Goal: Information Seeking & Learning: Learn about a topic

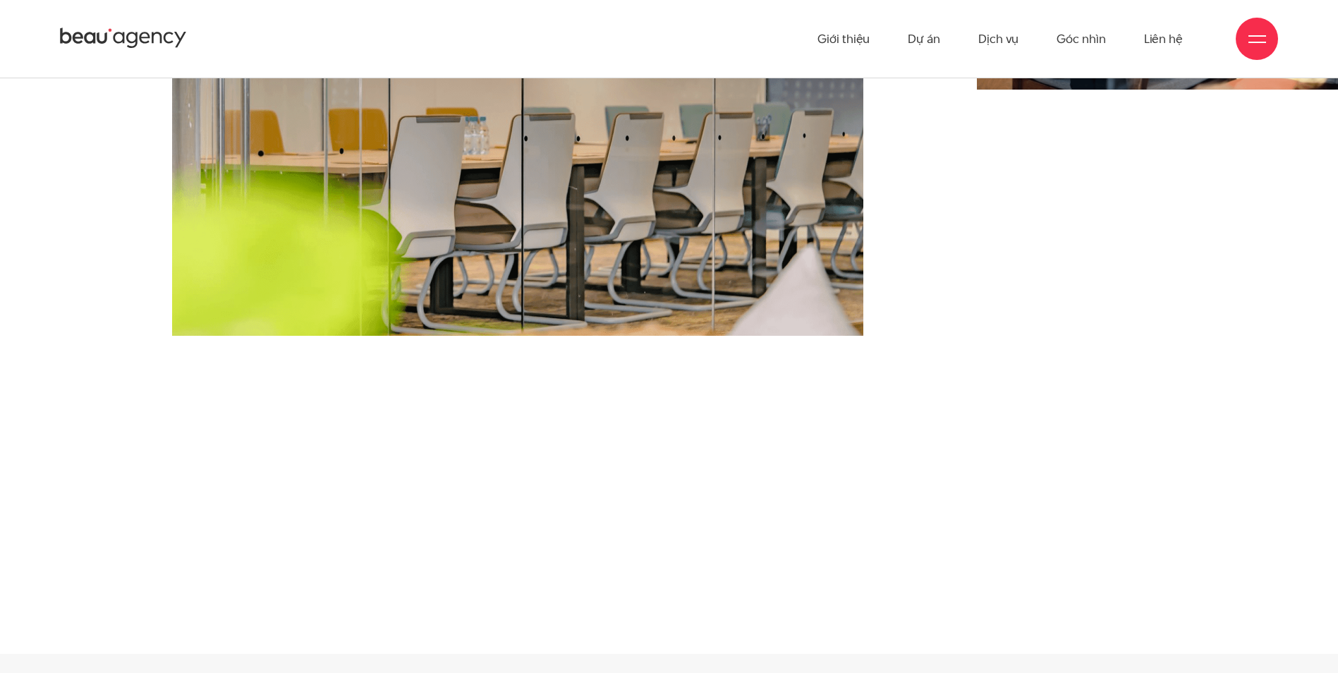
scroll to position [564, 0]
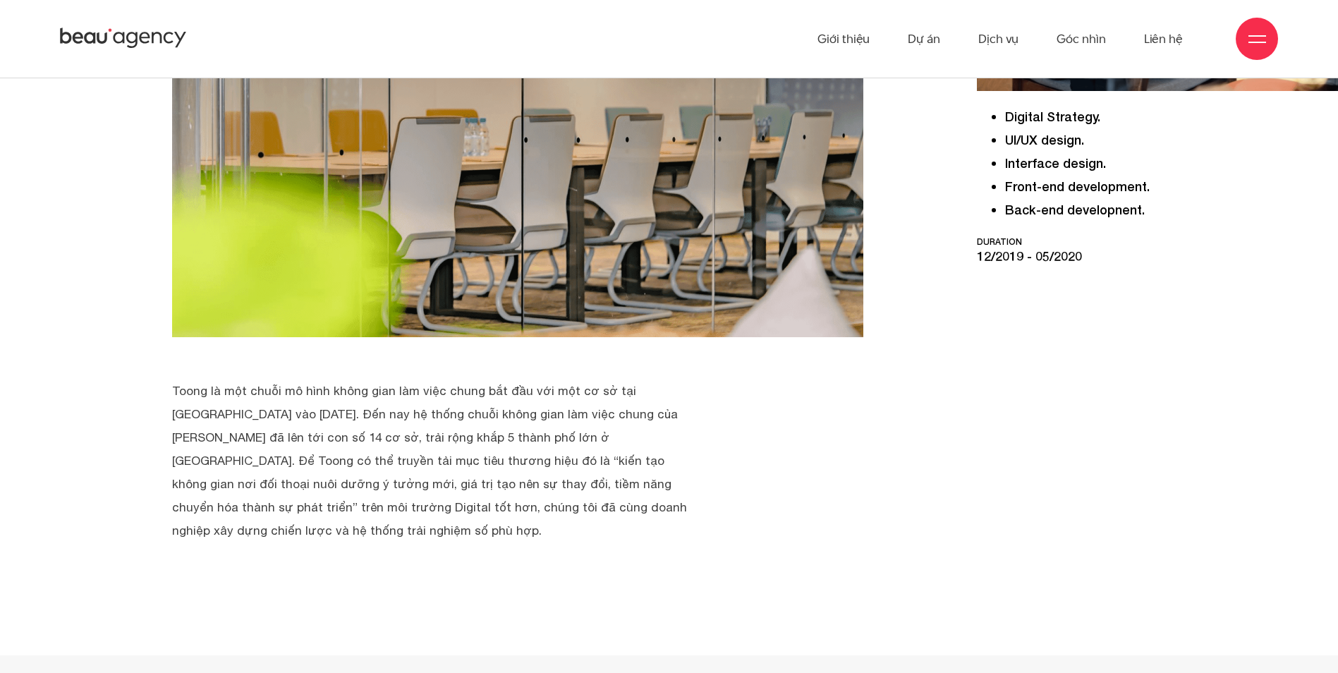
click at [365, 398] on p "Toong là một chuỗi mô hình không gian làm việc chung bắt đầu với một cơ sở tại …" at bounding box center [429, 460] width 515 height 163
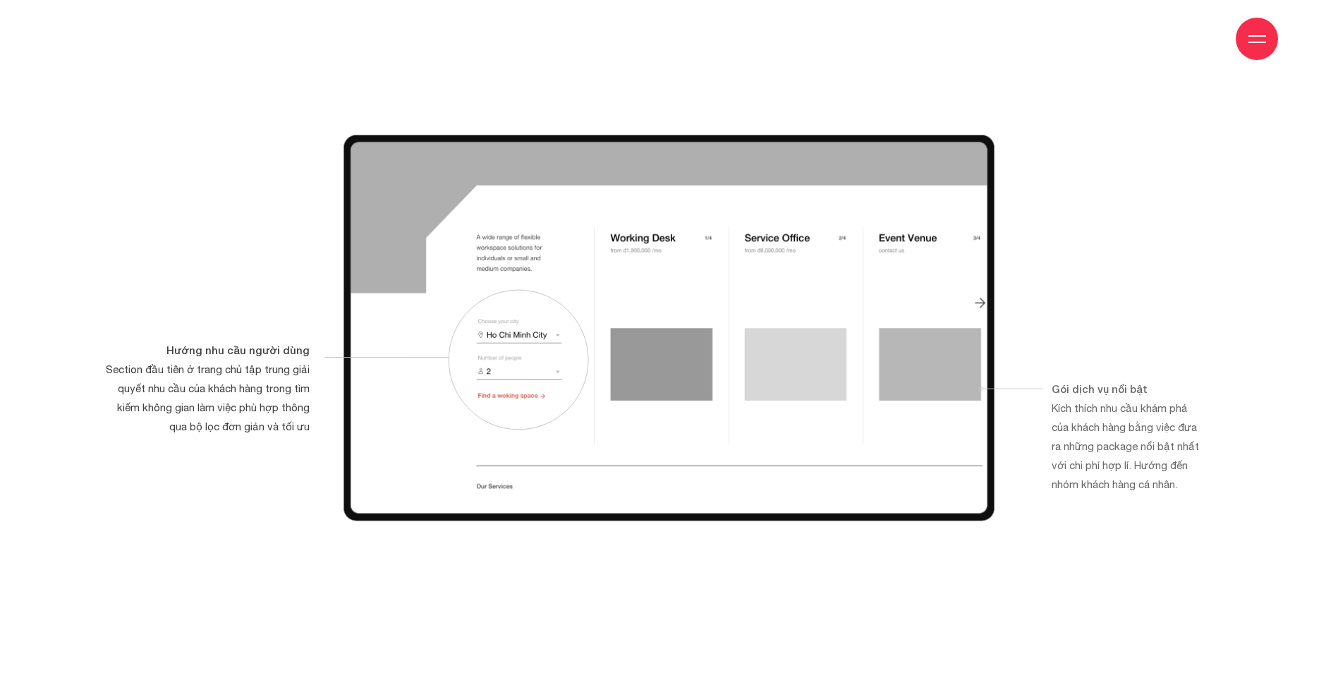
scroll to position [5359, 0]
click at [383, 207] on img at bounding box center [668, 328] width 651 height 386
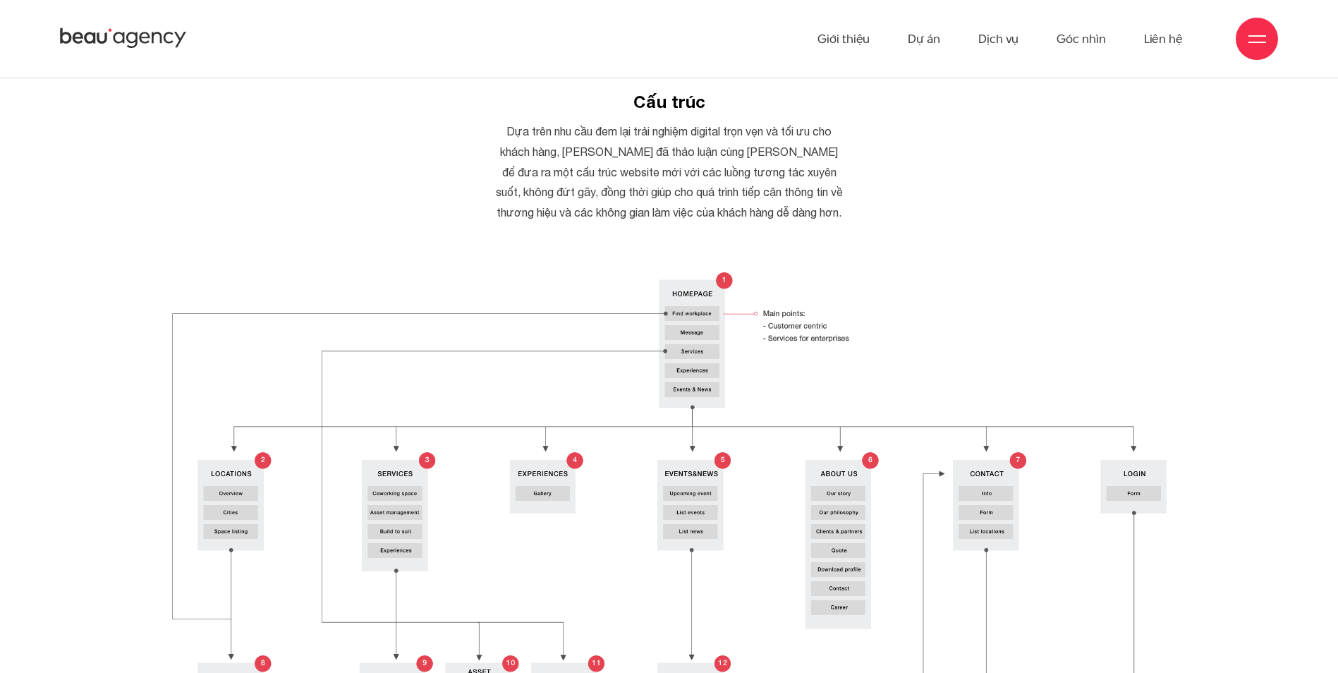
scroll to position [4231, 0]
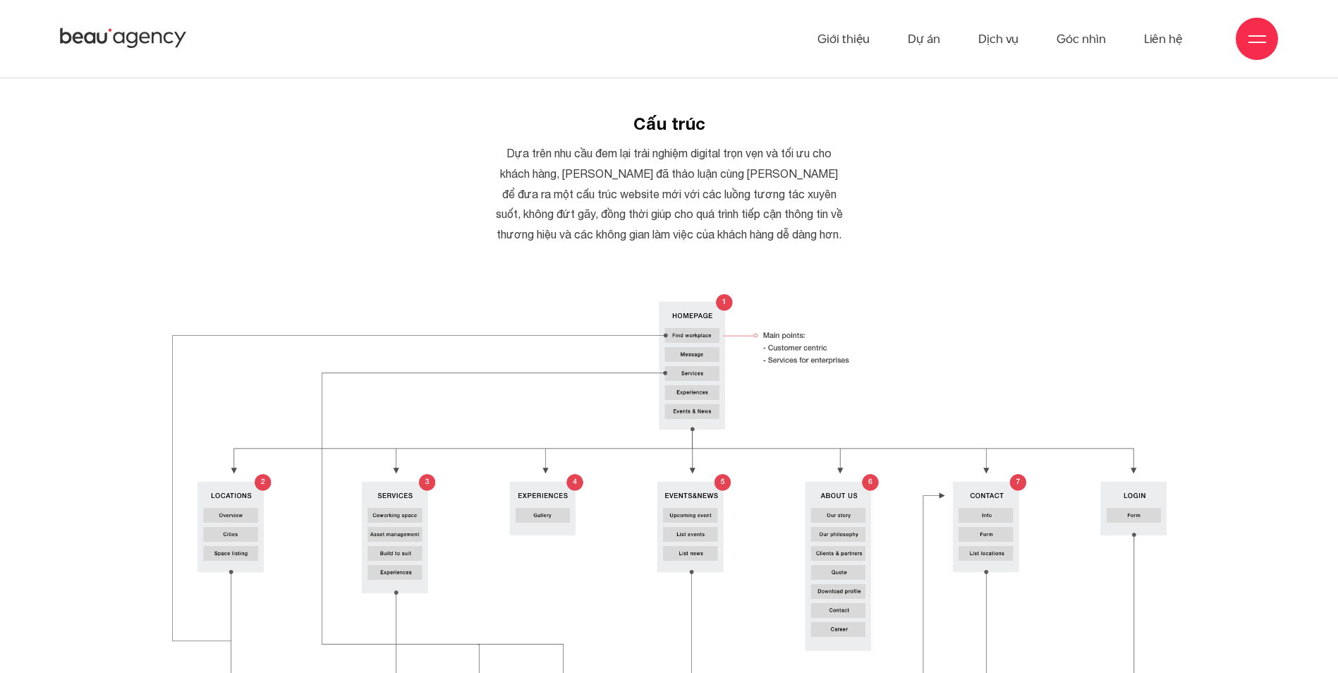
click at [728, 294] on img at bounding box center [669, 599] width 994 height 611
click at [795, 429] on img at bounding box center [669, 599] width 994 height 611
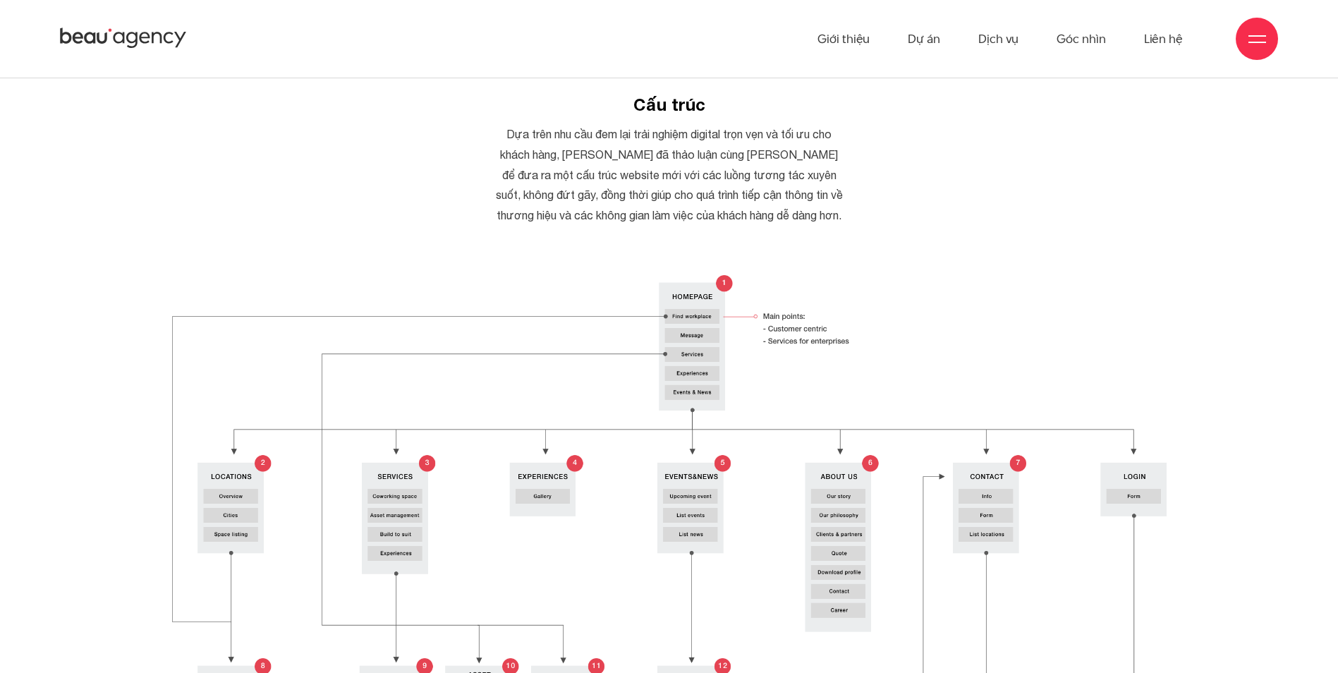
scroll to position [4513, 0]
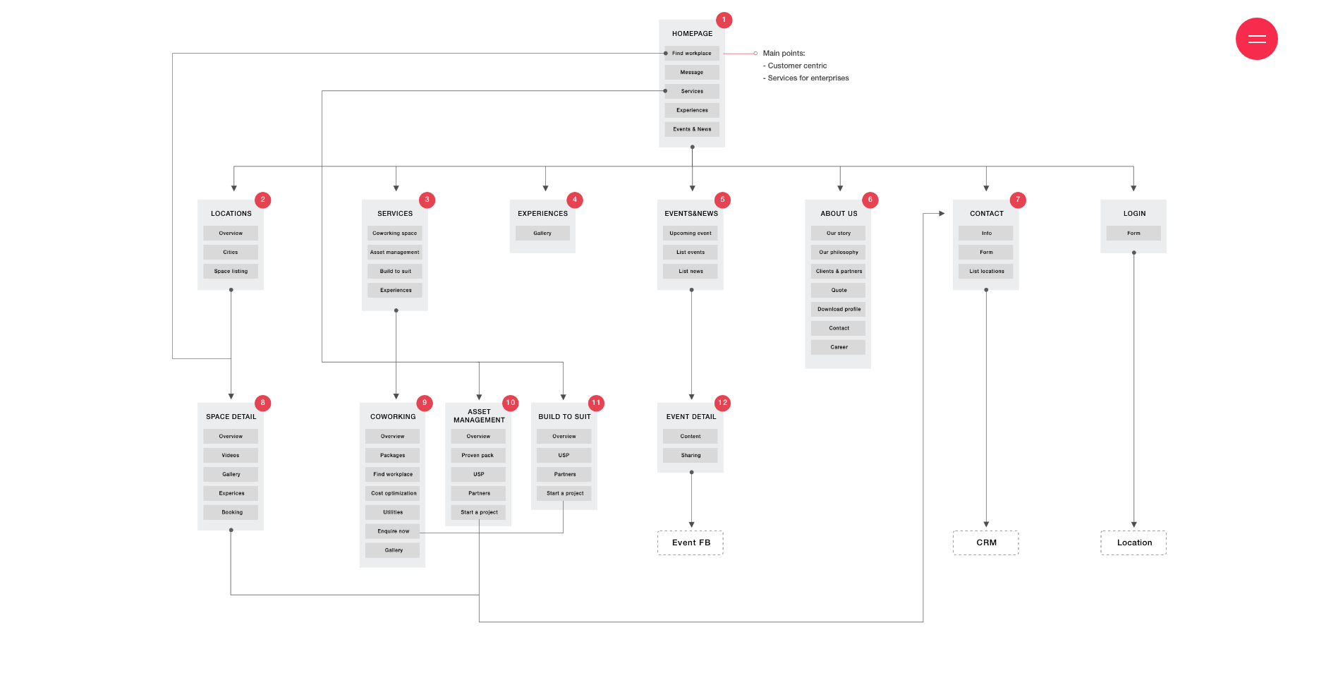
click at [346, 190] on img at bounding box center [669, 317] width 994 height 611
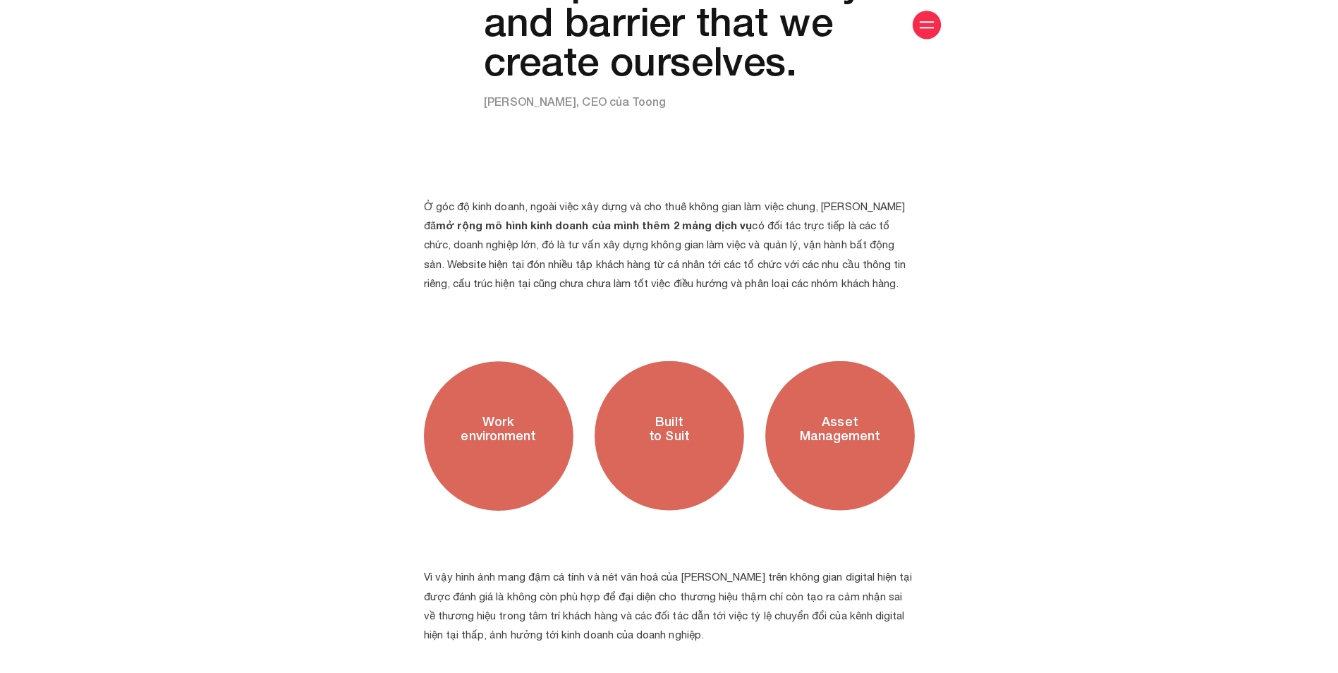
scroll to position [2609, 0]
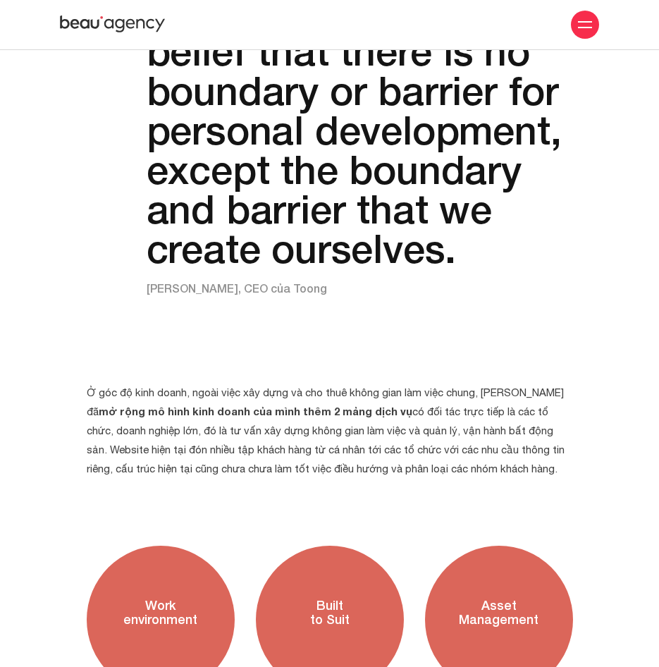
click at [482, 386] on p "Ở góc độ kinh doanh, ngoài việc xây dựng và cho thuê không gian làm việc chung,…" at bounding box center [330, 430] width 487 height 95
click at [482, 392] on p "Ở góc độ kinh doanh, ngoài việc xây dựng và cho thuê không gian làm việc chung,…" at bounding box center [330, 430] width 487 height 95
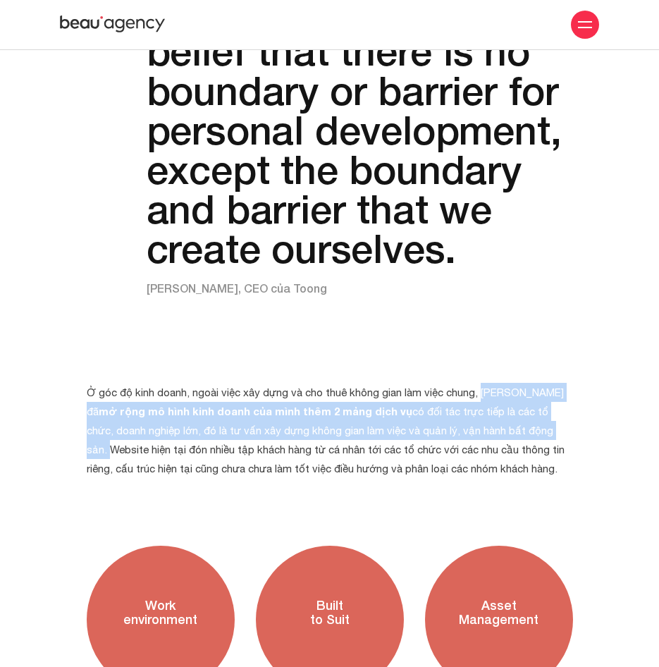
drag, startPoint x: 483, startPoint y: 389, endPoint x: 513, endPoint y: 423, distance: 46.0
click at [513, 423] on p "Ở góc độ kinh doanh, ngoài việc xây dựng và cho thuê không gian làm việc chung,…" at bounding box center [330, 430] width 487 height 95
copy p "Toong đã mở rộng mô hình kinh doanh của mình thêm 2 mảng dịch vụ có đối tác trự…"
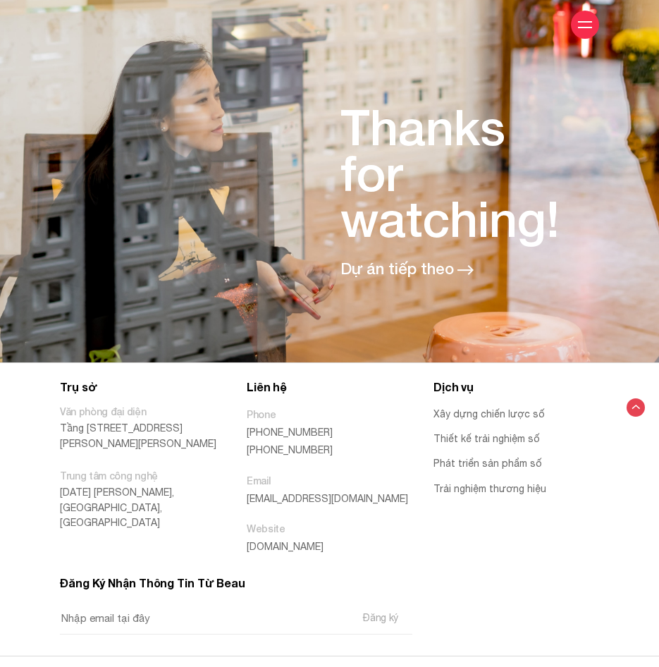
scroll to position [13487, 0]
